Goal: Contribute content

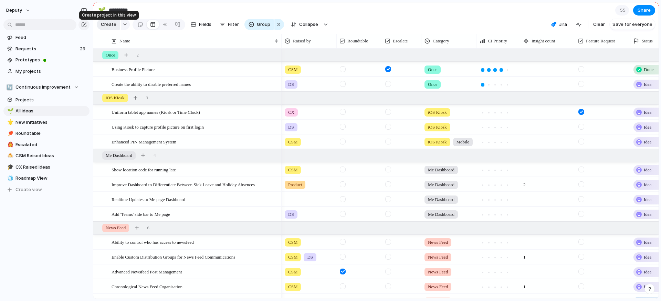
click at [112, 27] on span "Create" at bounding box center [108, 24] width 15 height 7
